Goal: Information Seeking & Learning: Learn about a topic

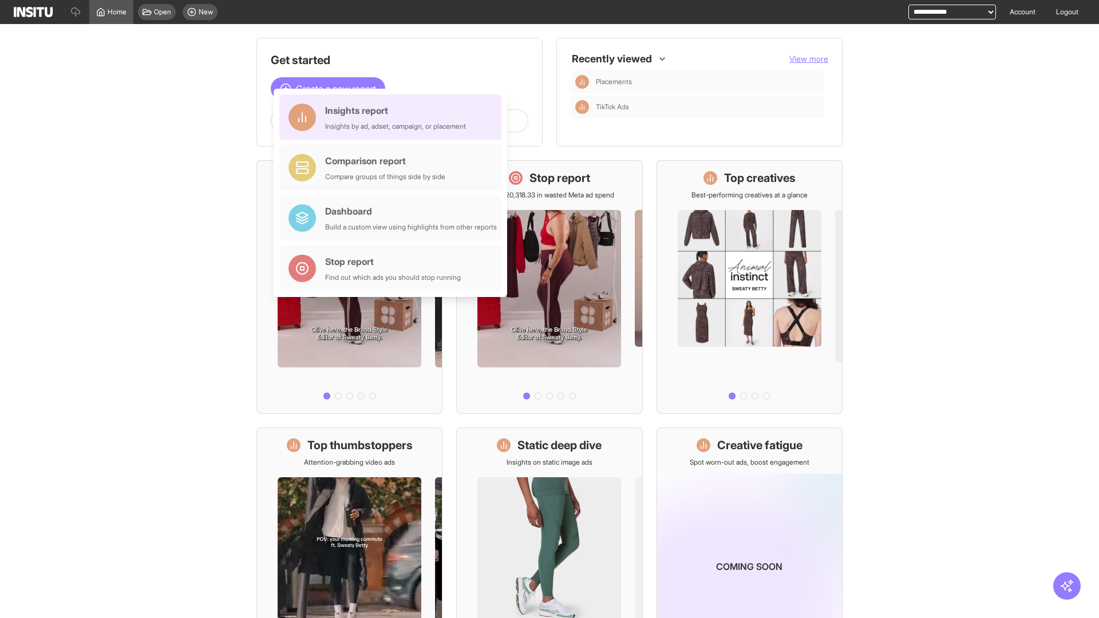
click at [393, 117] on div "Insights report Insights by ad, adset, campaign, or placement" at bounding box center [395, 117] width 141 height 27
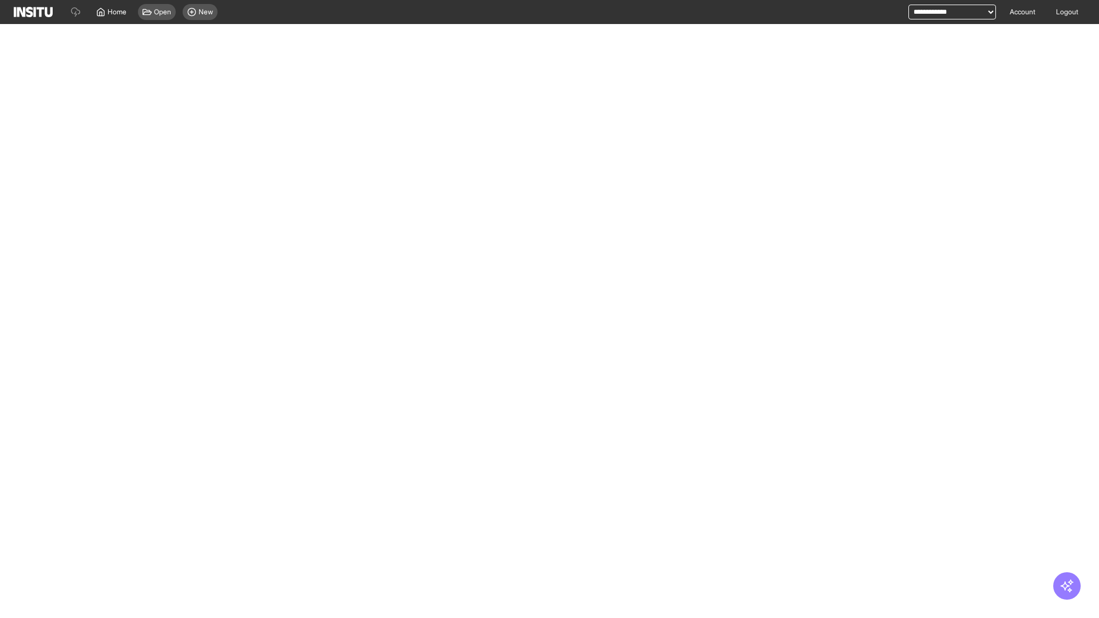
select select "**"
